Goal: Task Accomplishment & Management: Complete application form

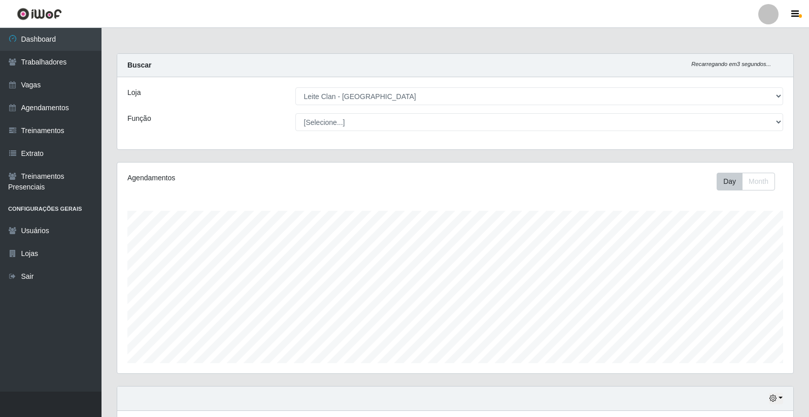
select select "452"
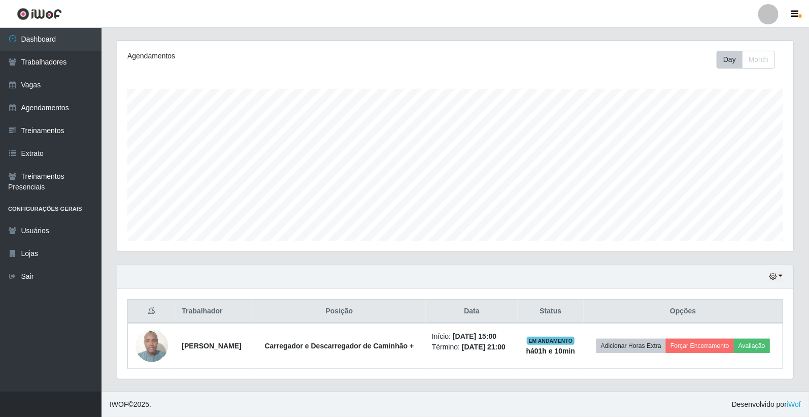
scroll to position [210, 676]
click at [49, 67] on link "Trabalhadores" at bounding box center [50, 62] width 101 height 23
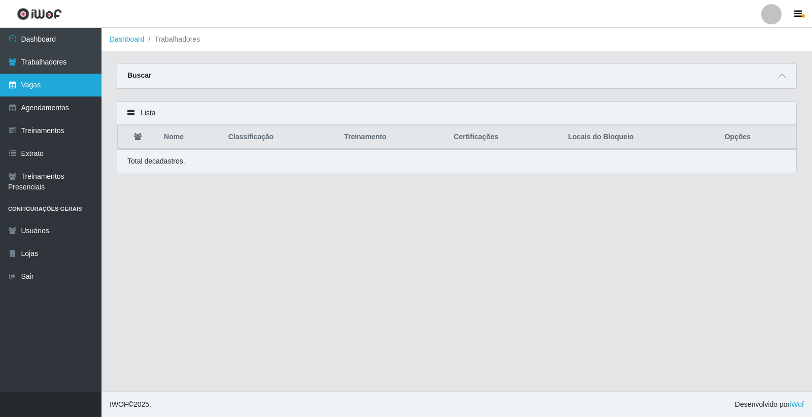
click at [53, 78] on link "Vagas" at bounding box center [50, 85] width 101 height 23
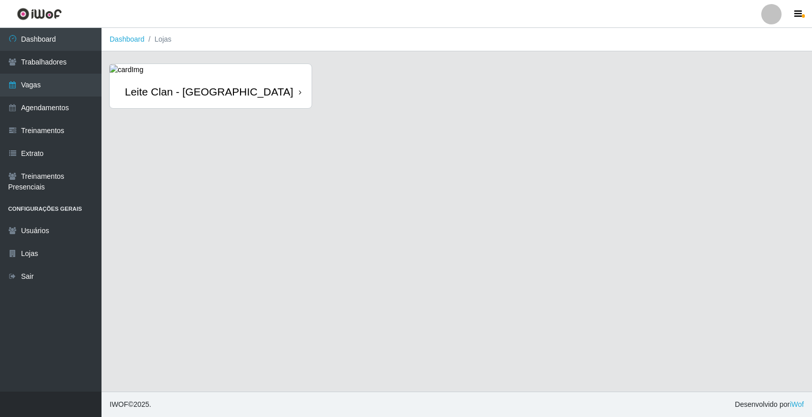
click at [280, 92] on div "[PERSON_NAME] Clan - [GEOGRAPHIC_DATA]" at bounding box center [211, 91] width 202 height 33
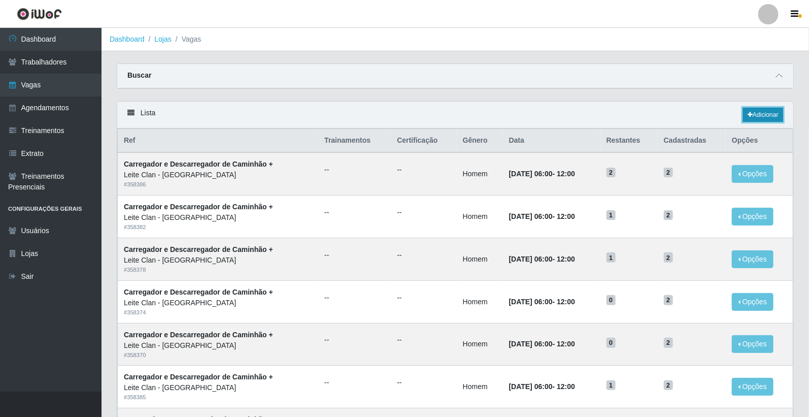
click at [767, 115] on link "Adicionar" at bounding box center [763, 115] width 40 height 14
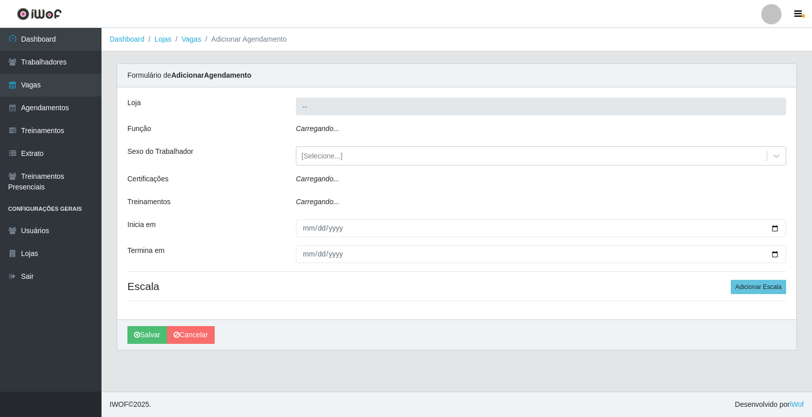
type input "[PERSON_NAME] Clan - [GEOGRAPHIC_DATA]"
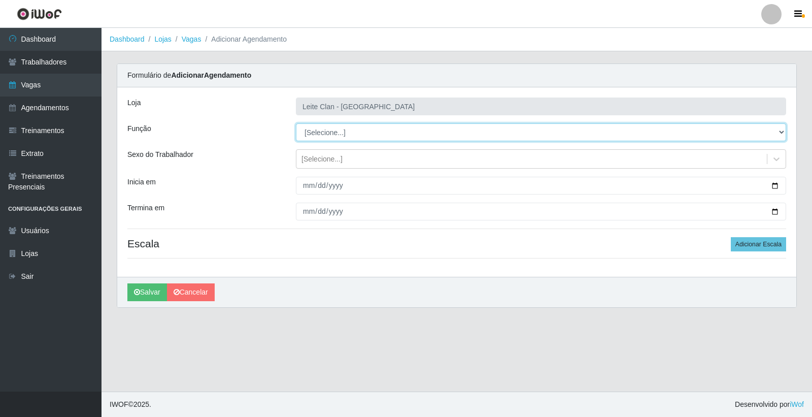
click at [316, 134] on select "[Selecione...] ASG ASG + Carregador e Descarregador de Caminhão Carregador e De…" at bounding box center [541, 132] width 490 height 18
click at [296, 123] on select "[Selecione...] ASG ASG + Carregador e Descarregador de Caminhão Carregador e De…" at bounding box center [541, 132] width 490 height 18
click at [331, 129] on select "[Selecione...] ASG ASG + Carregador e Descarregador de Caminhão Carregador e De…" at bounding box center [541, 132] width 490 height 18
select select "16"
click at [296, 123] on select "[Selecione...] ASG ASG + Carregador e Descarregador de Caminhão Carregador e De…" at bounding box center [541, 132] width 490 height 18
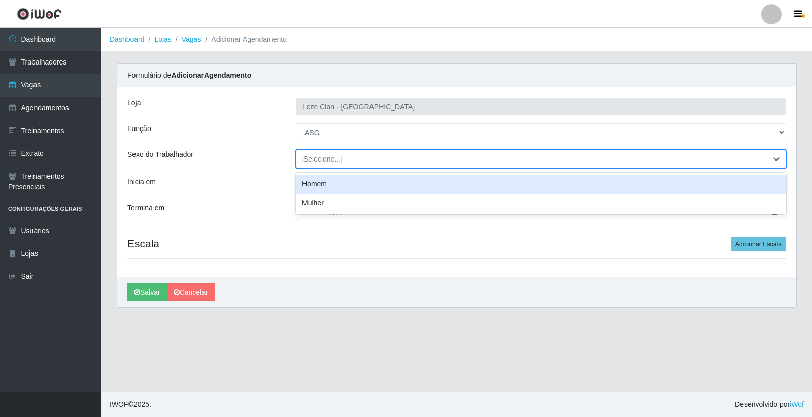
click at [345, 164] on div "[Selecione...]" at bounding box center [531, 159] width 470 height 17
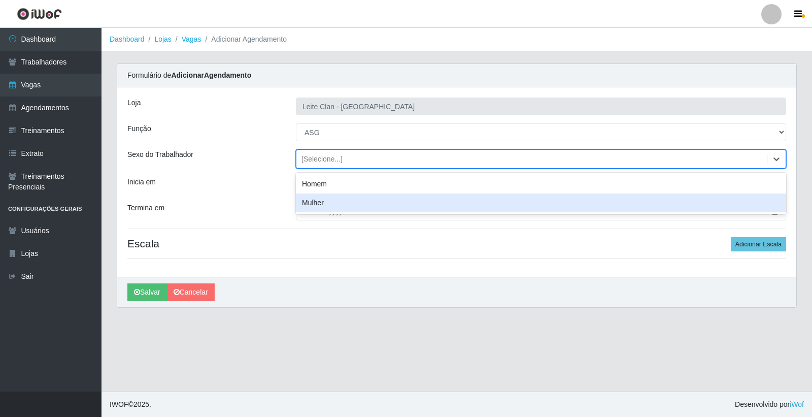
click at [343, 199] on div "Mulher" at bounding box center [541, 202] width 490 height 19
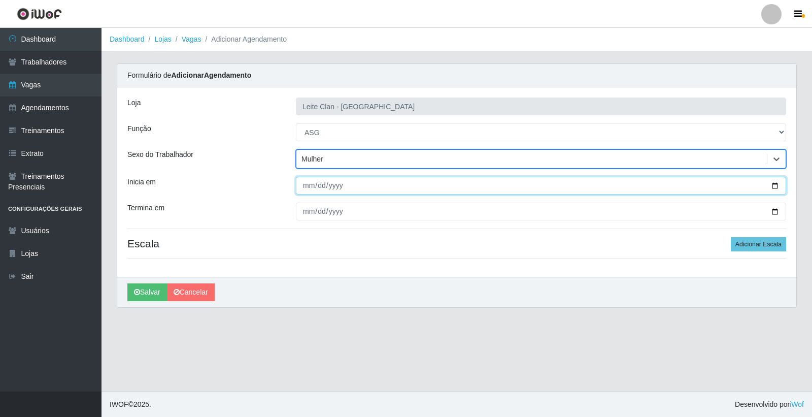
click at [312, 180] on input "Inicia em" at bounding box center [541, 186] width 490 height 18
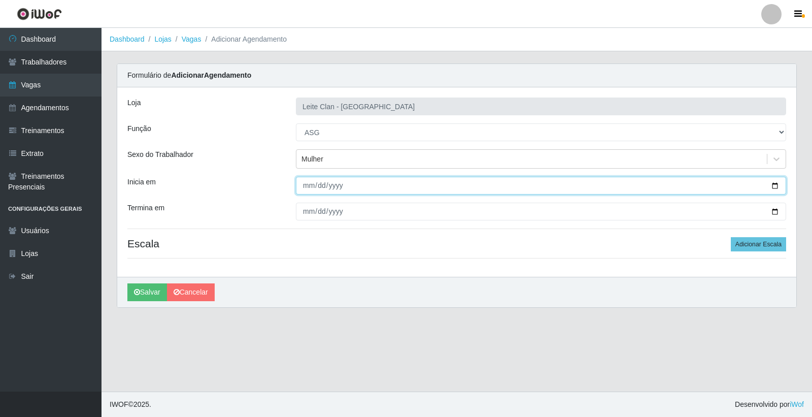
click at [319, 188] on input "Inicia em" at bounding box center [541, 186] width 490 height 18
type input "20258-11-14"
type input "20255-11-14"
type input "2025-11-14"
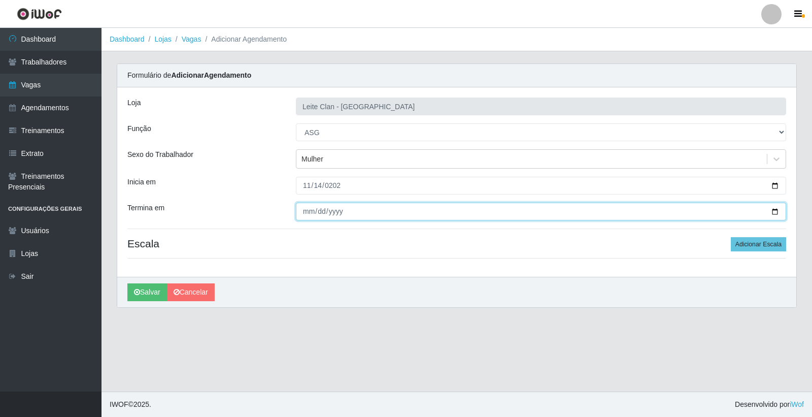
click at [459, 208] on input "Termina em" at bounding box center [541, 211] width 490 height 18
type input "2025-11-14"
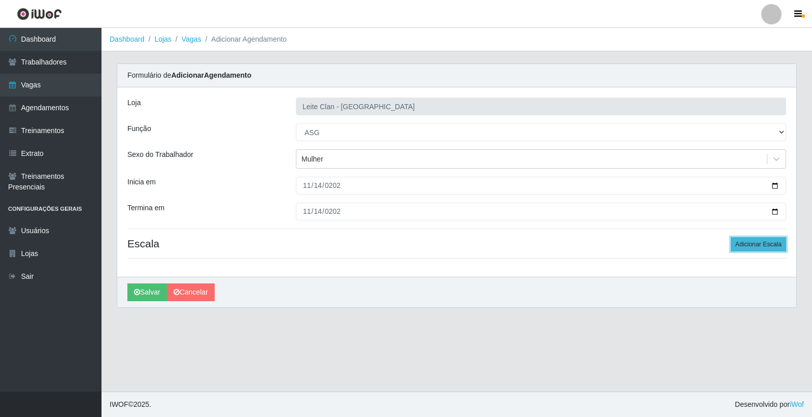
click at [762, 249] on button "Adicionar Escala" at bounding box center [758, 244] width 55 height 14
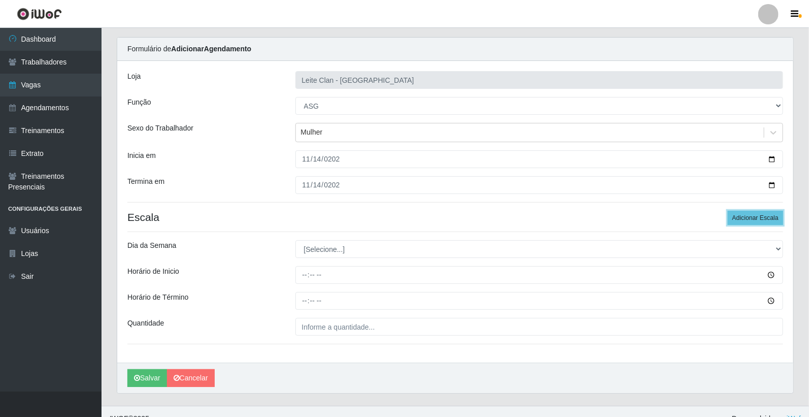
scroll to position [41, 0]
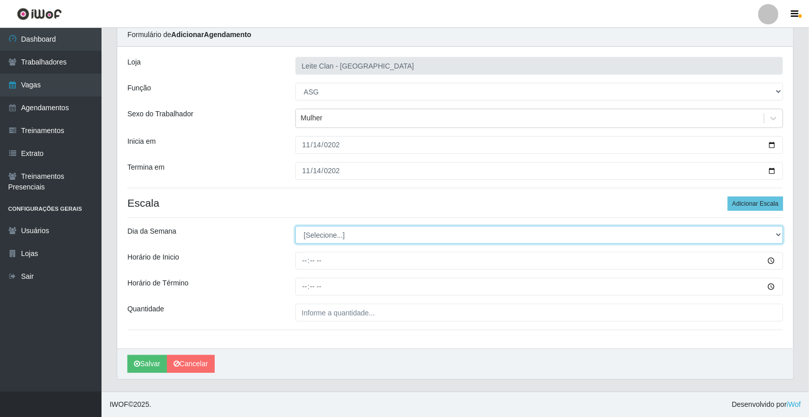
click at [323, 236] on select "[Selecione...] Segunda Terça Quarta Quinta Sexta Sábado Domingo" at bounding box center [539, 235] width 488 height 18
select select "5"
click at [295, 226] on select "[Selecione...] Segunda Terça Quarta Quinta Sexta Sábado Domingo" at bounding box center [539, 235] width 488 height 18
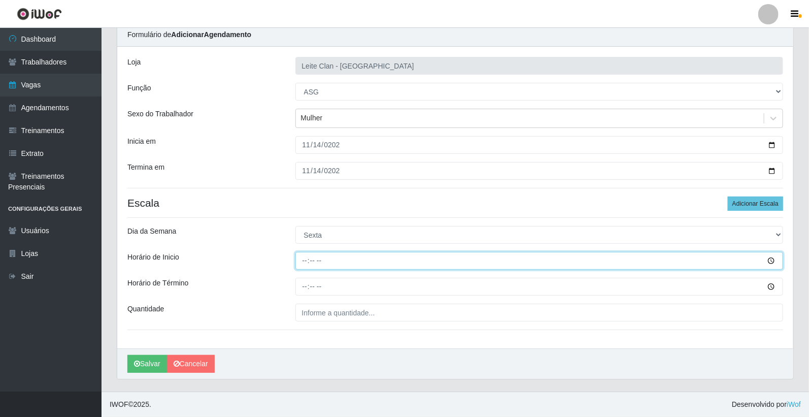
click at [308, 260] on input "Horário de Inicio" at bounding box center [539, 261] width 488 height 18
type input "08:00"
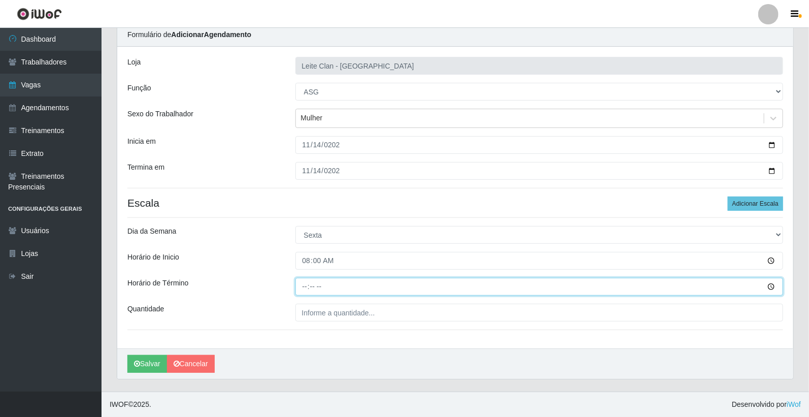
click at [306, 287] on input "Horário de Término" at bounding box center [539, 287] width 488 height 18
type input "14:00"
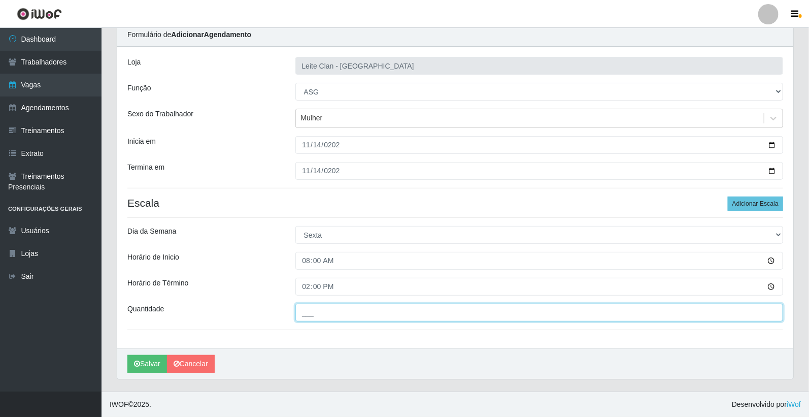
click at [323, 309] on input "___" at bounding box center [539, 312] width 488 height 18
type input "1__"
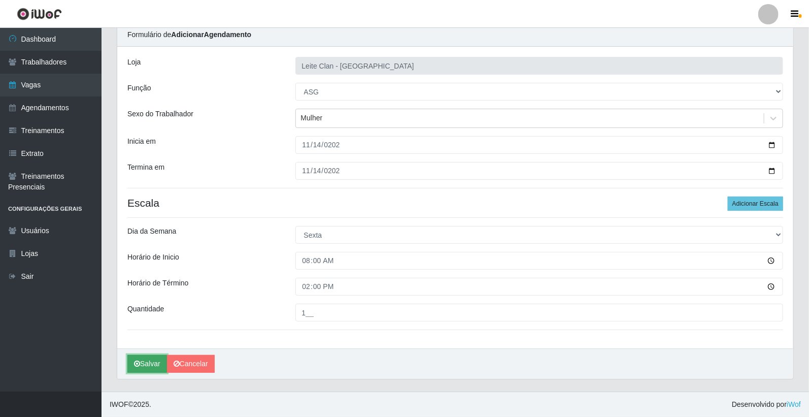
click at [149, 359] on button "Salvar" at bounding box center [147, 364] width 40 height 18
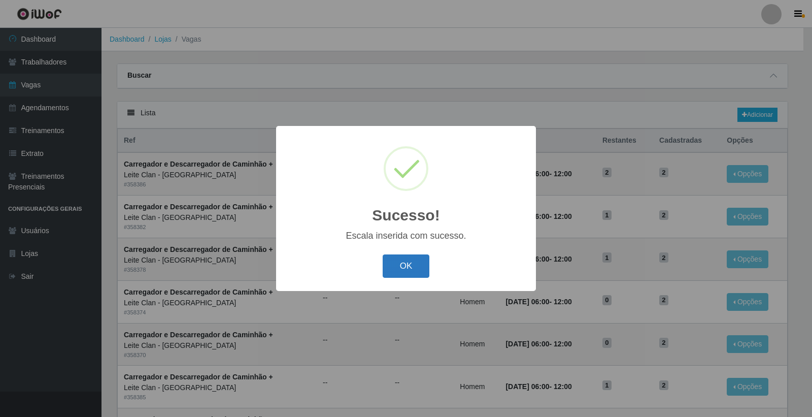
click at [402, 257] on button "OK" at bounding box center [406, 266] width 47 height 24
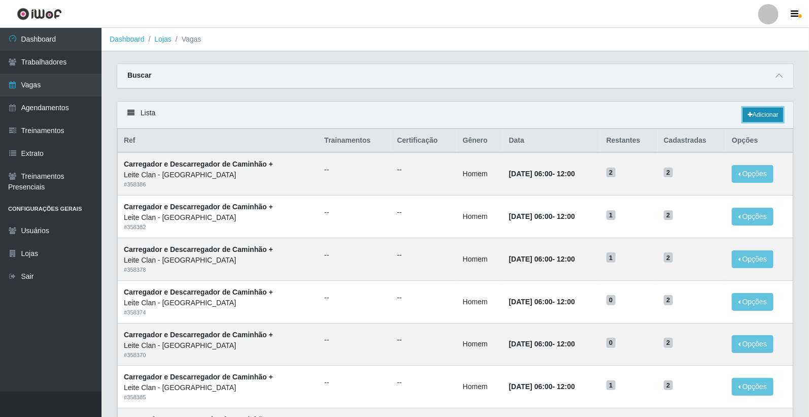
click at [757, 117] on link "Adicionar" at bounding box center [763, 115] width 40 height 14
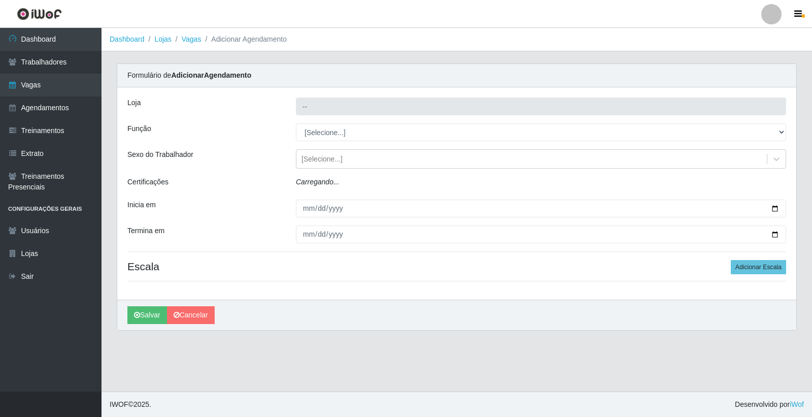
type input "[PERSON_NAME] Clan - [GEOGRAPHIC_DATA]"
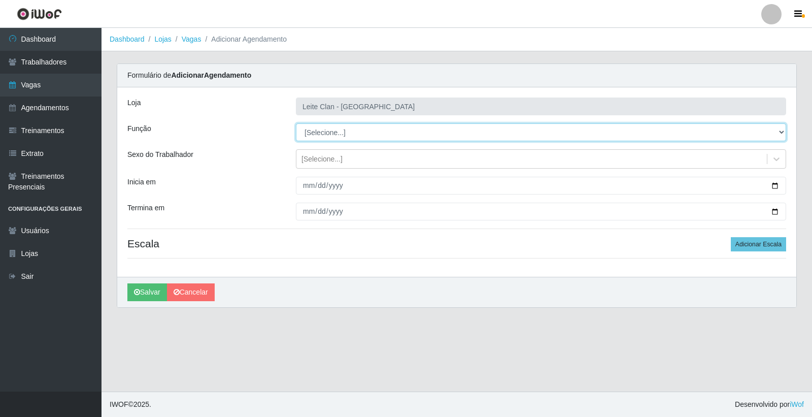
click at [320, 134] on select "[Selecione...] ASG ASG + Carregador e Descarregador de Caminhão Carregador e De…" at bounding box center [541, 132] width 490 height 18
select select "16"
click at [296, 123] on select "[Selecione...] ASG ASG + Carregador e Descarregador de Caminhão Carregador e De…" at bounding box center [541, 132] width 490 height 18
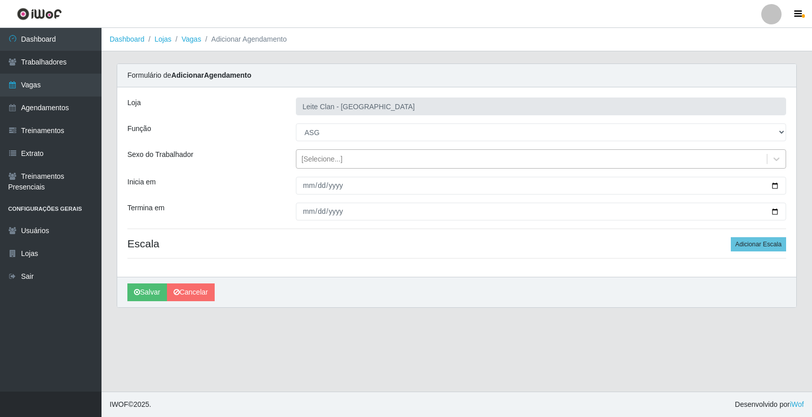
click at [330, 160] on div "[Selecione...]" at bounding box center [321, 159] width 41 height 11
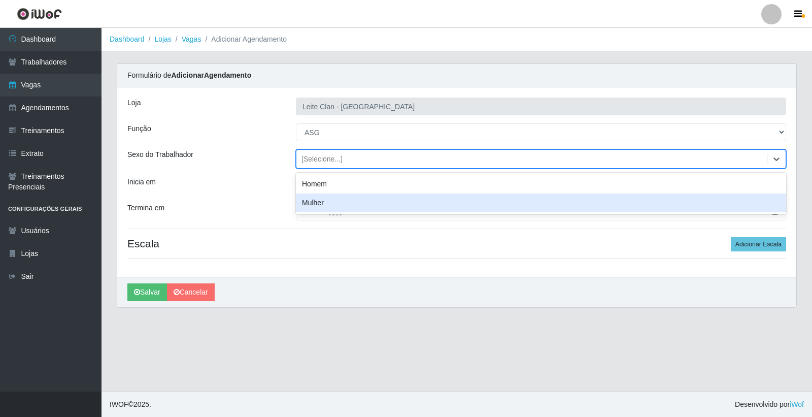
click at [323, 202] on div "Mulher" at bounding box center [541, 202] width 490 height 19
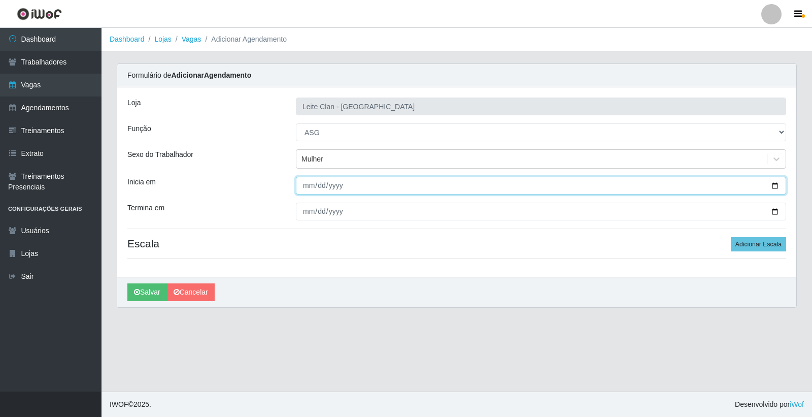
click at [303, 187] on input "Inicia em" at bounding box center [541, 186] width 490 height 18
type input "2025-11-28"
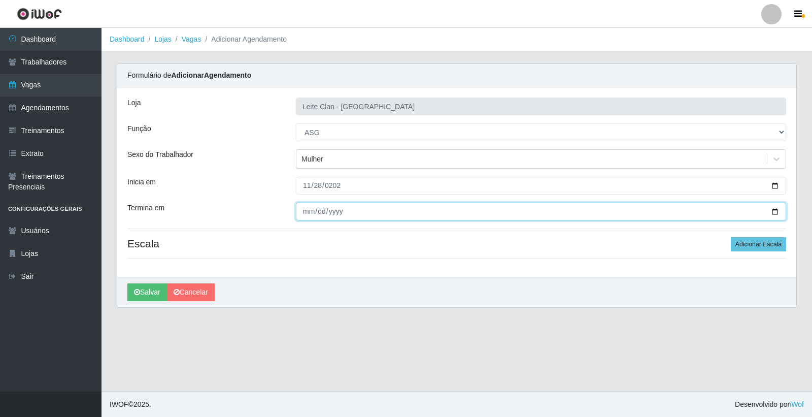
click at [303, 213] on input "Termina em" at bounding box center [541, 211] width 490 height 18
type input "2025-11-28"
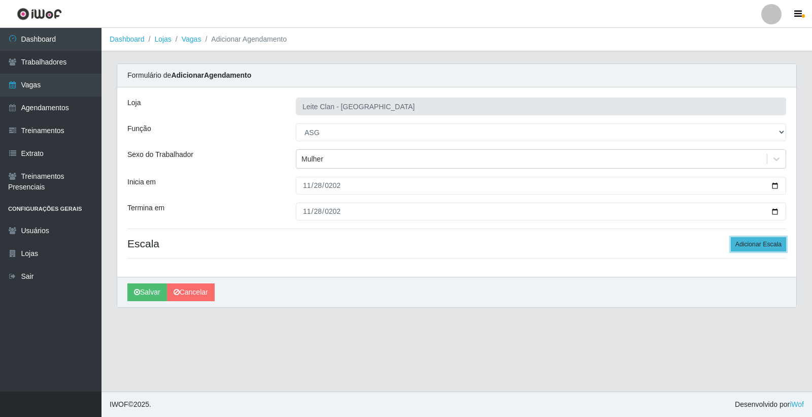
click at [739, 241] on button "Adicionar Escala" at bounding box center [758, 244] width 55 height 14
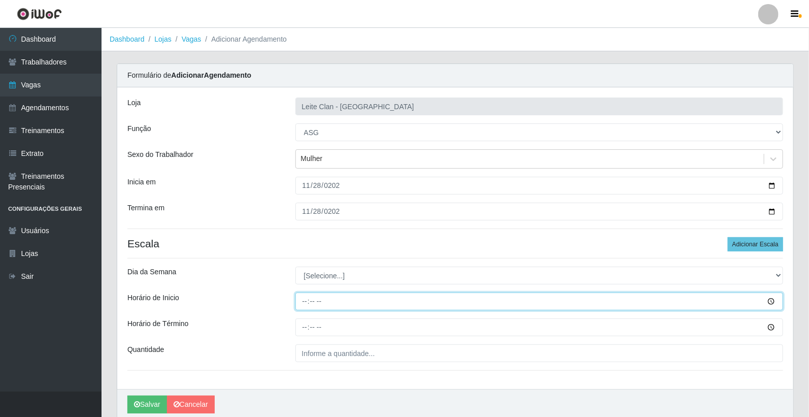
click at [307, 301] on input "Horário de Inicio" at bounding box center [539, 301] width 488 height 18
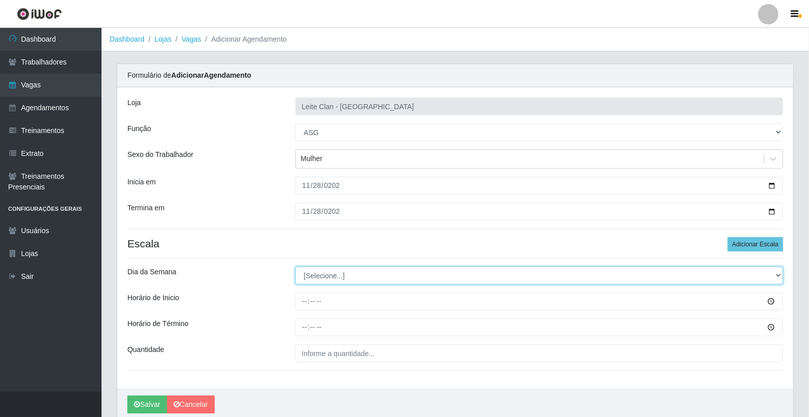
click at [316, 272] on select "[Selecione...] Segunda Terça Quarta Quinta Sexta Sábado Domingo" at bounding box center [539, 275] width 488 height 18
select select "5"
click at [295, 266] on select "[Selecione...] Segunda Terça Quarta Quinta Sexta Sábado Domingo" at bounding box center [539, 275] width 488 height 18
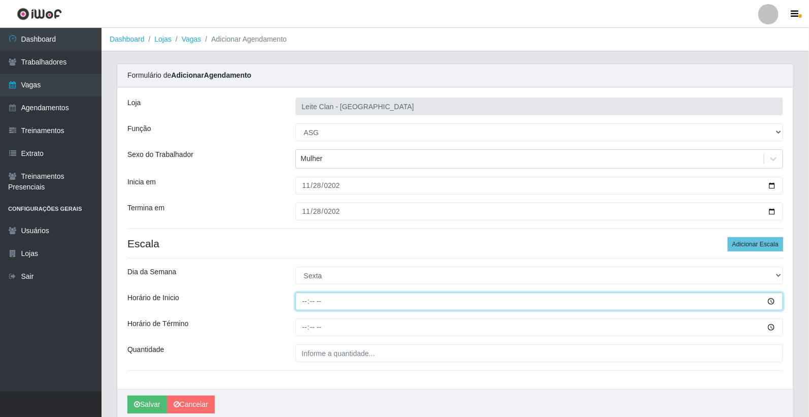
click at [308, 298] on input "Horário de Inicio" at bounding box center [539, 301] width 488 height 18
type input "08:00"
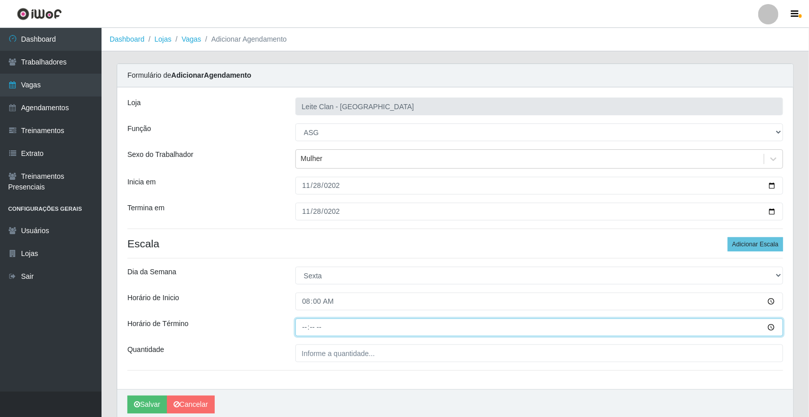
click at [308, 326] on input "Horário de Término" at bounding box center [539, 327] width 488 height 18
type input "14:00"
click at [333, 327] on input "14:00" at bounding box center [539, 327] width 488 height 18
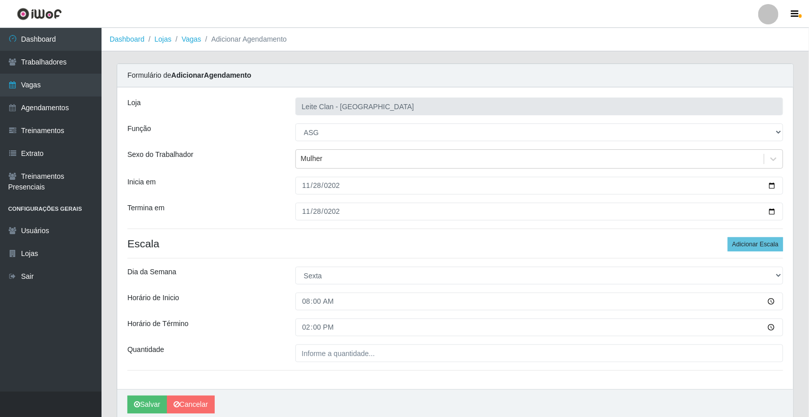
click at [326, 341] on div "Loja Leite Clan - Bayeux Função [Selecione...] ASG ASG + Carregador e Descarreg…" at bounding box center [455, 237] width 676 height 301
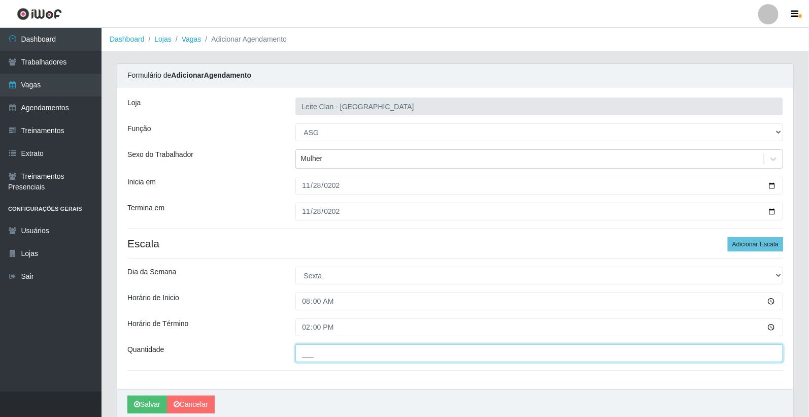
click at [326, 346] on input "___" at bounding box center [539, 353] width 488 height 18
type input "1__"
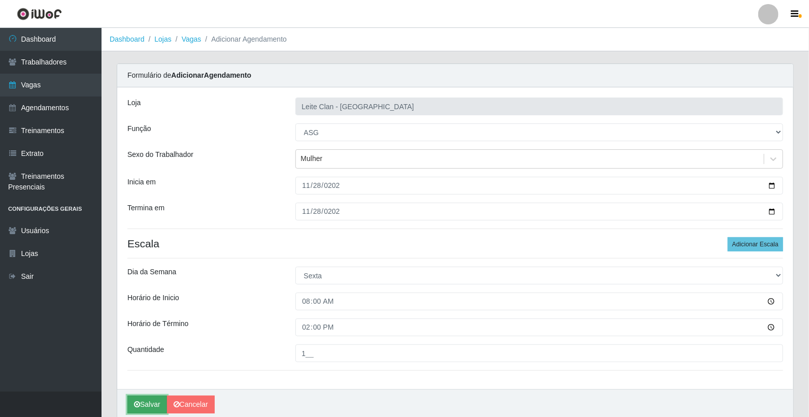
click at [141, 402] on button "Salvar" at bounding box center [147, 404] width 40 height 18
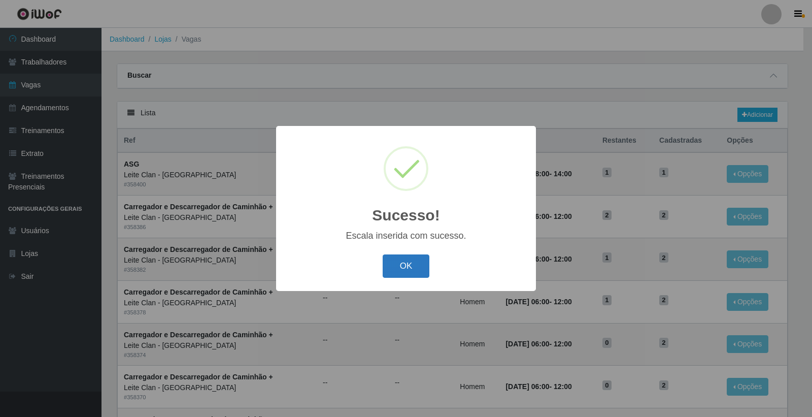
click at [393, 266] on button "OK" at bounding box center [406, 266] width 47 height 24
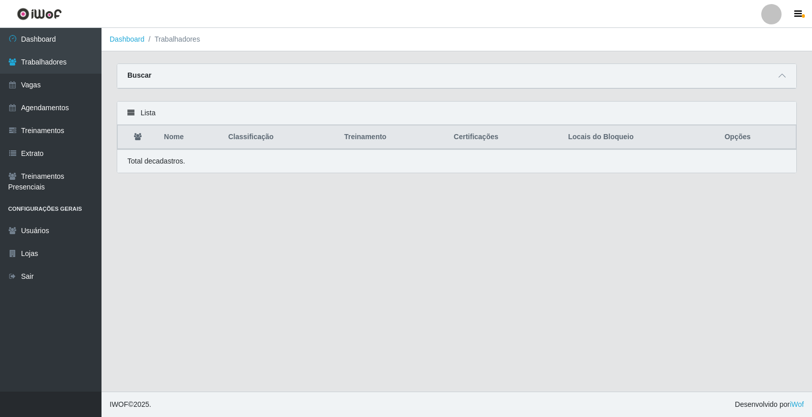
click at [772, 75] on div "Buscar" at bounding box center [456, 76] width 679 height 24
click at [777, 77] on span at bounding box center [782, 76] width 12 height 12
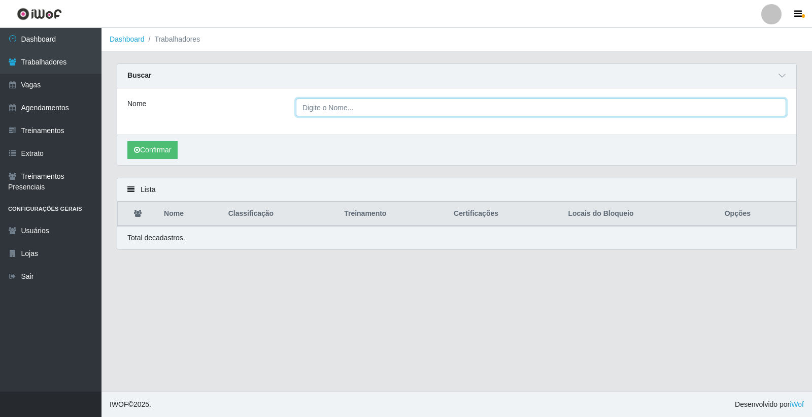
click at [334, 112] on input "Nome" at bounding box center [541, 107] width 490 height 18
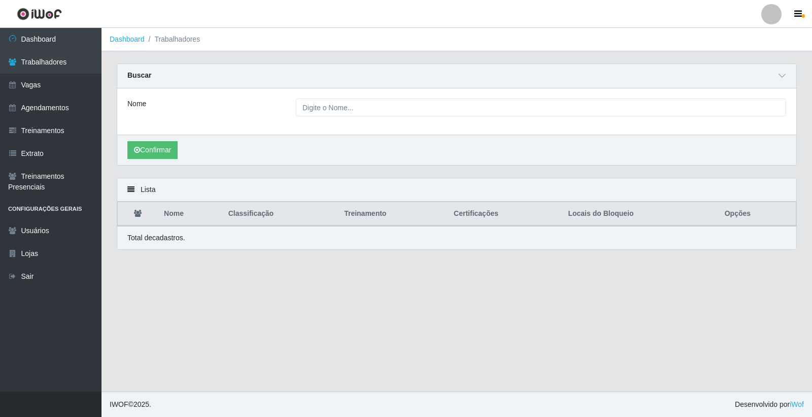
drag, startPoint x: 274, startPoint y: 74, endPoint x: 174, endPoint y: 61, distance: 101.3
click at [237, 76] on div "Buscar" at bounding box center [456, 76] width 679 height 24
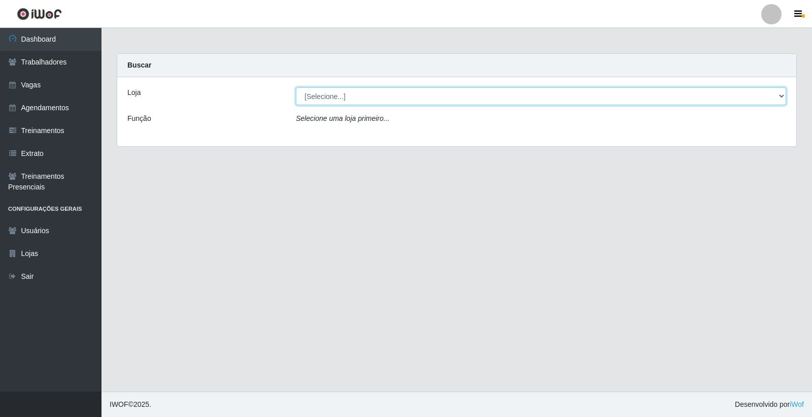
click at [412, 93] on select "[Selecione...] Leite Clan - Bayeux" at bounding box center [541, 96] width 490 height 18
select select "452"
click at [296, 87] on select "[Selecione...] Leite Clan - Bayeux" at bounding box center [541, 96] width 490 height 18
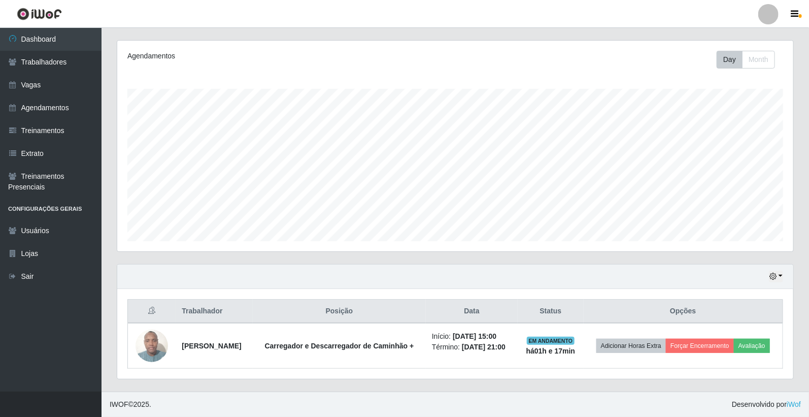
scroll to position [129, 0]
